Goal: Task Accomplishment & Management: Use online tool/utility

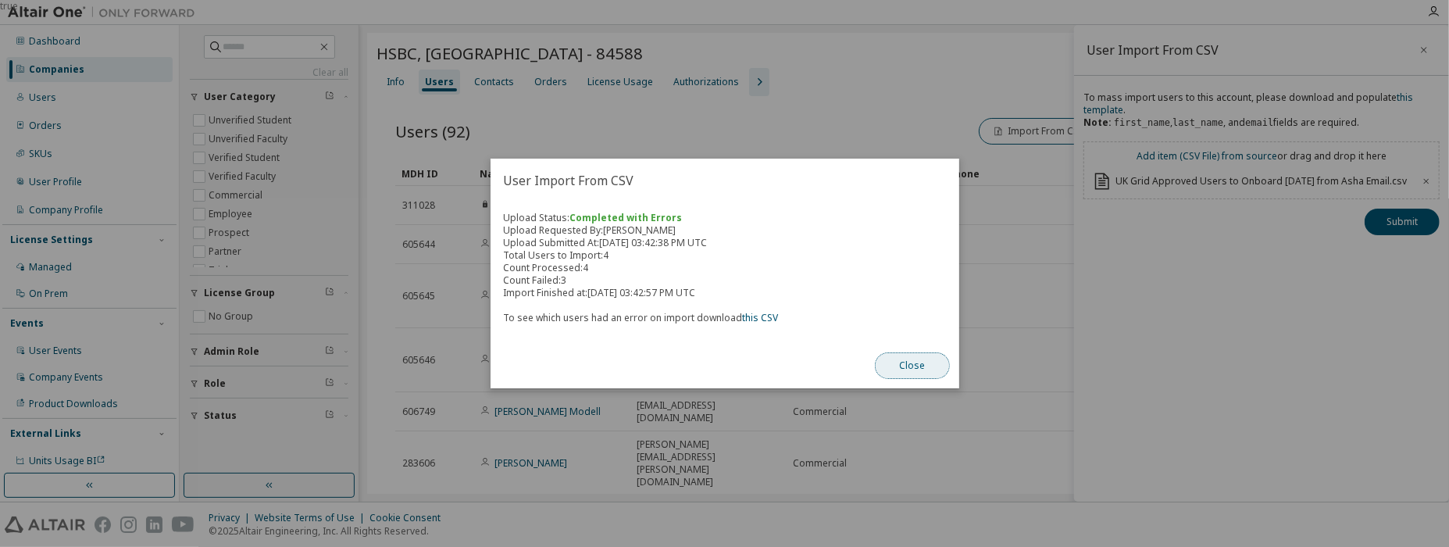
click at [928, 360] on button "Close" at bounding box center [912, 365] width 75 height 27
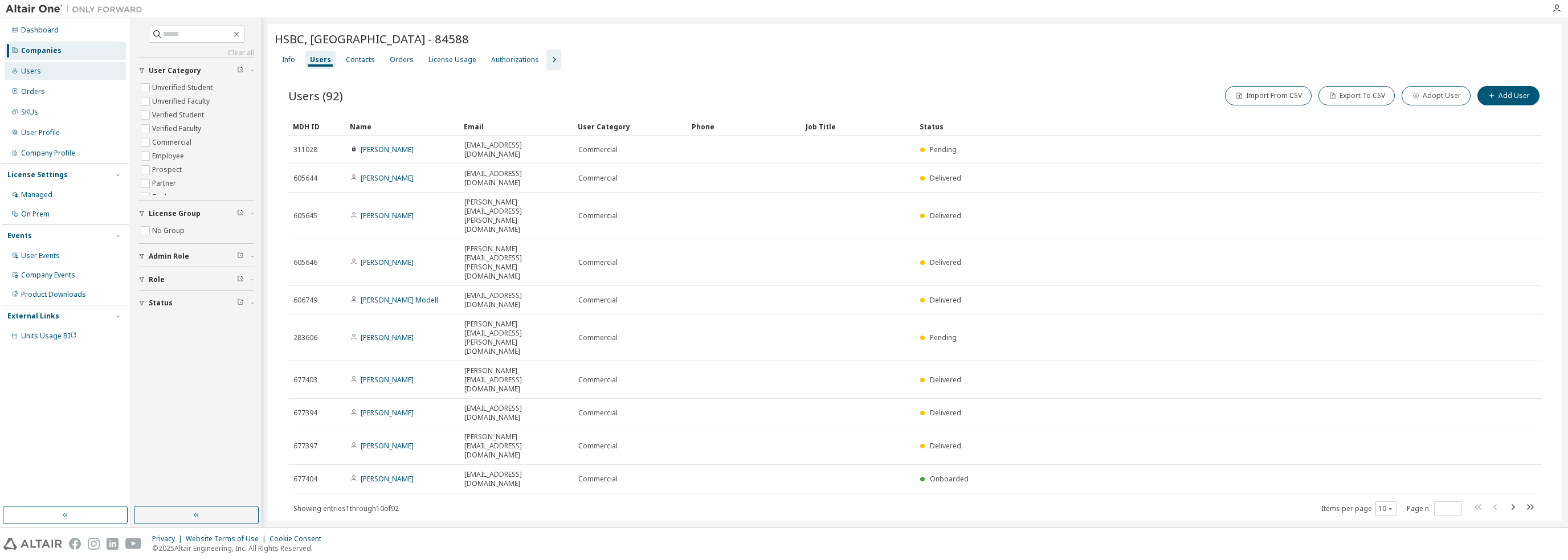
click at [53, 71] on div "Users" at bounding box center [65, 71] width 121 height 18
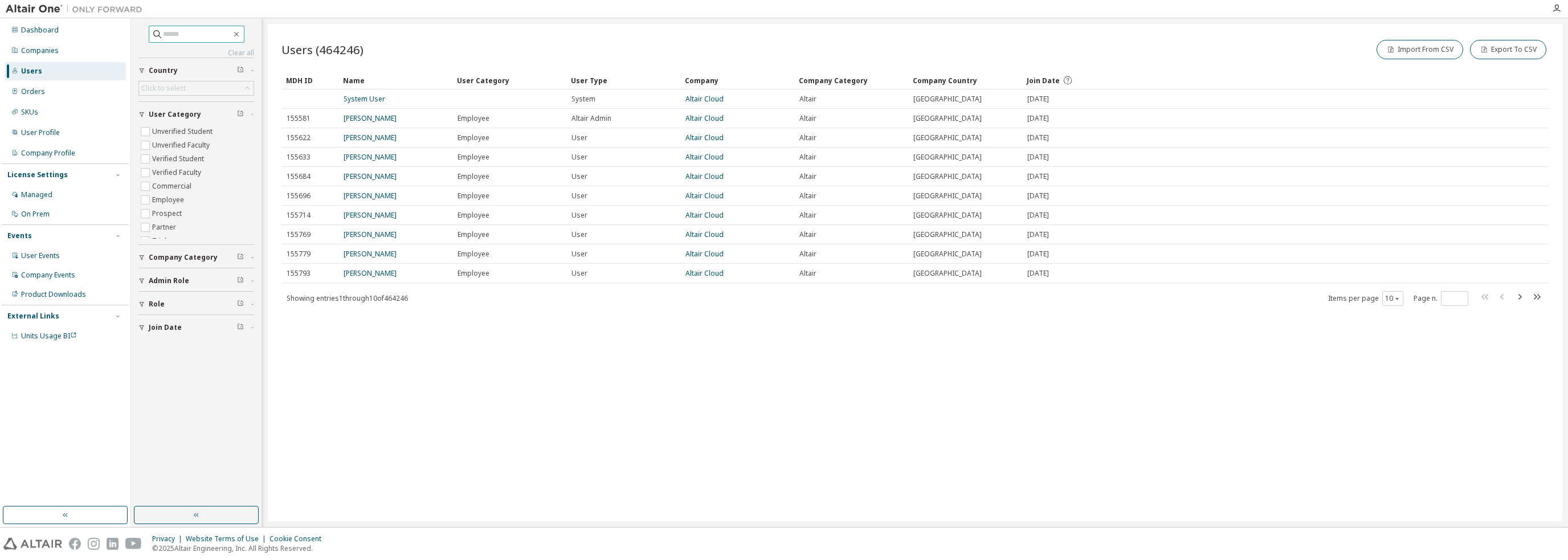
click at [163, 34] on input "text" at bounding box center [197, 34] width 69 height 12
type input "****"
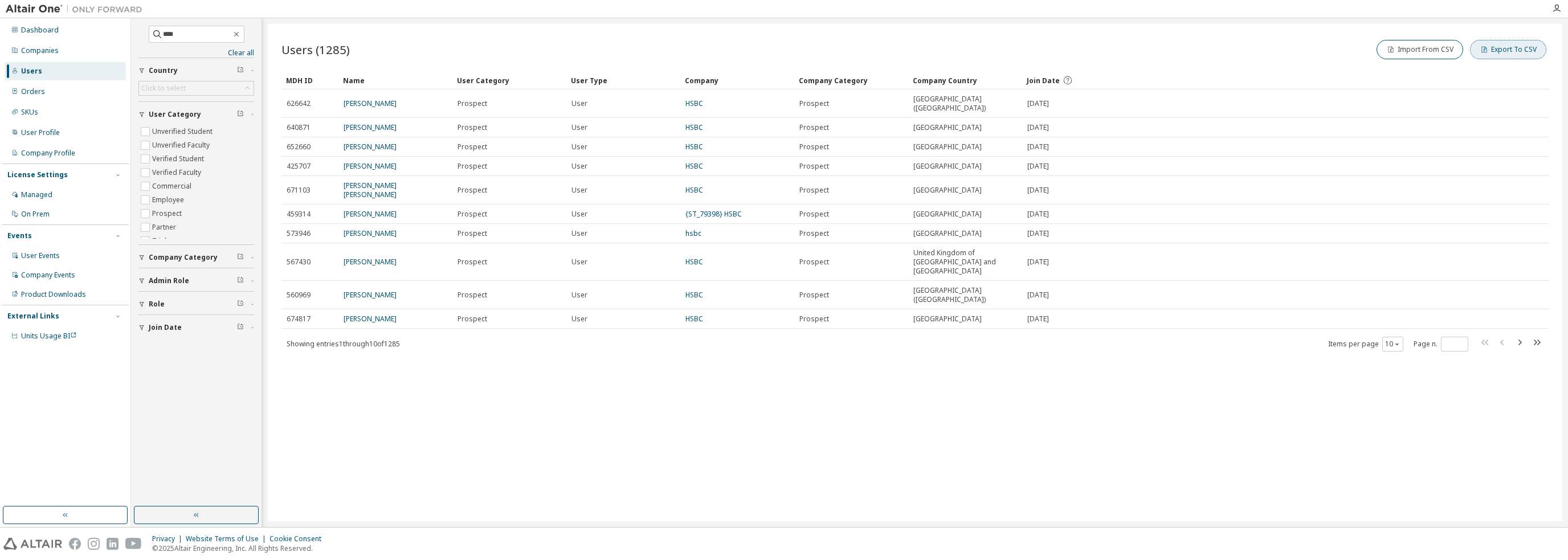
click at [1057, 48] on button "Export To CSV" at bounding box center [1508, 50] width 77 height 20
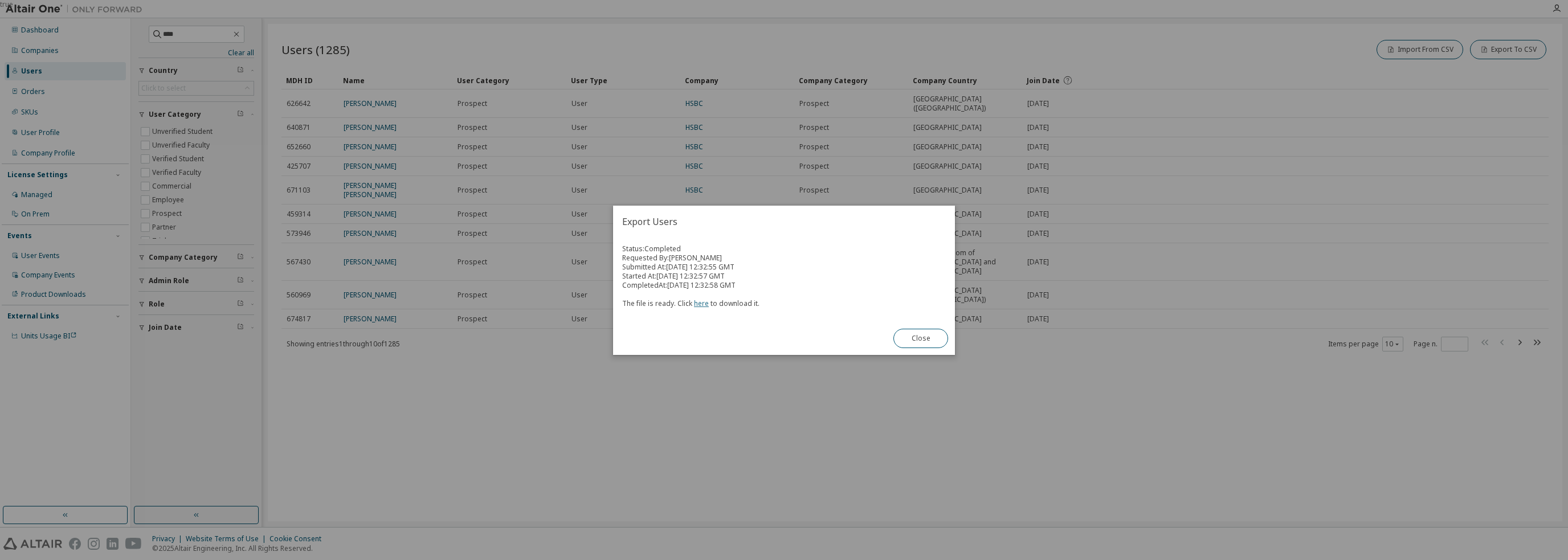
click at [697, 305] on link "here" at bounding box center [702, 303] width 15 height 9
